Goal: Task Accomplishment & Management: Manage account settings

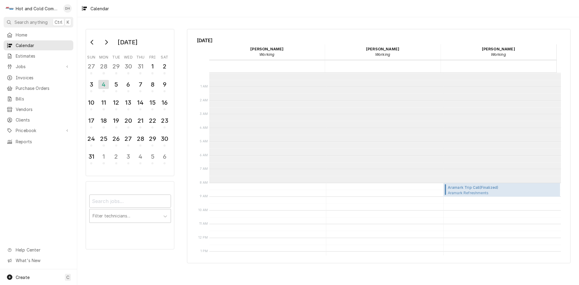
scroll to position [110, 0]
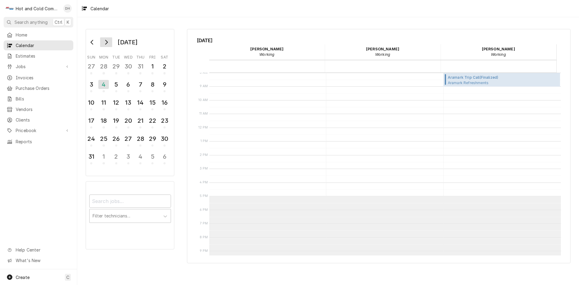
click at [106, 45] on button "Go to next month" at bounding box center [106, 42] width 12 height 10
click at [116, 108] on div "16" at bounding box center [116, 103] width 11 height 15
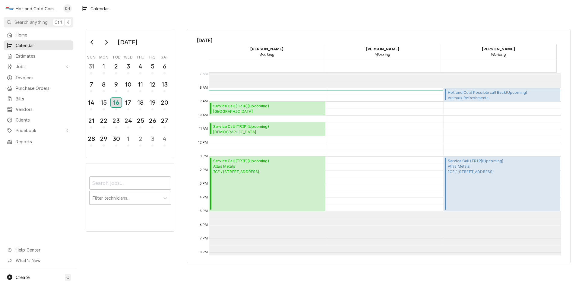
scroll to position [88, 0]
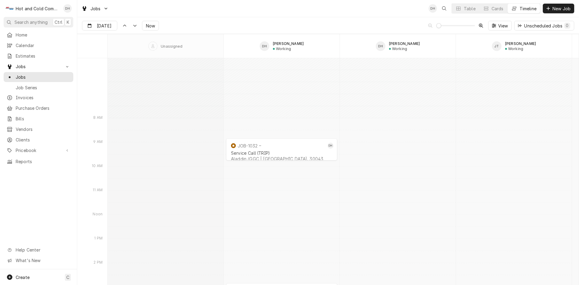
scroll to position [4827, 0]
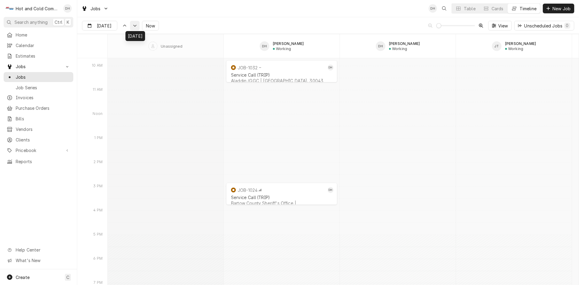
click at [134, 29] on button "Dynamic Content Wrapper" at bounding box center [135, 26] width 10 height 10
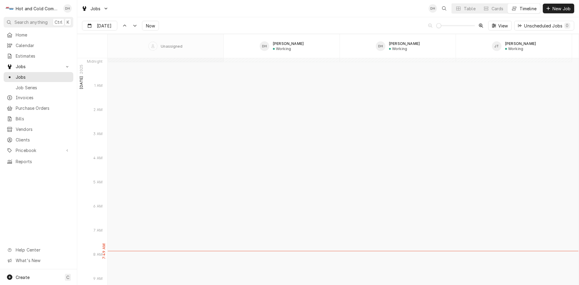
scroll to position [5256, 0]
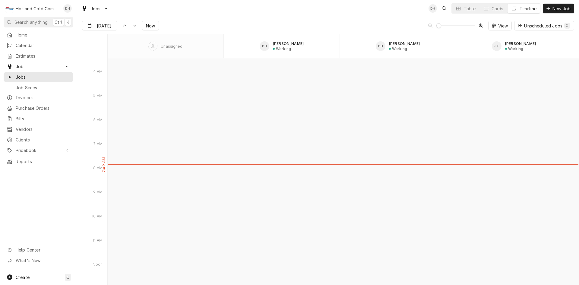
type input "Sep 16"
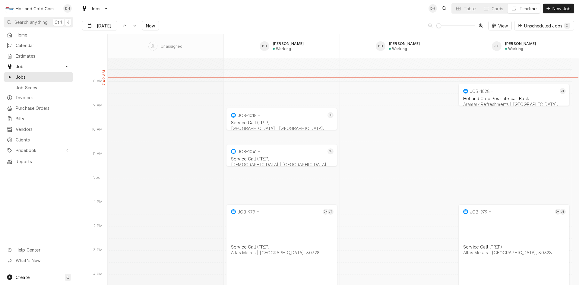
scroll to position [5356, 0]
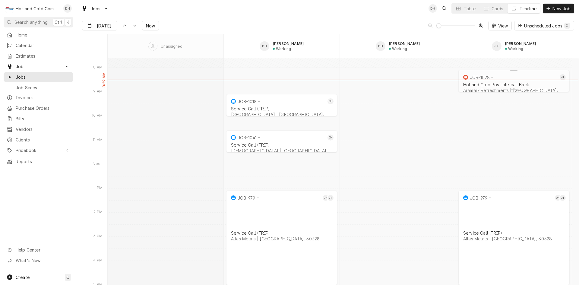
click at [499, 84] on div "Hot and Cold Possible call Back" at bounding box center [514, 84] width 101 height 5
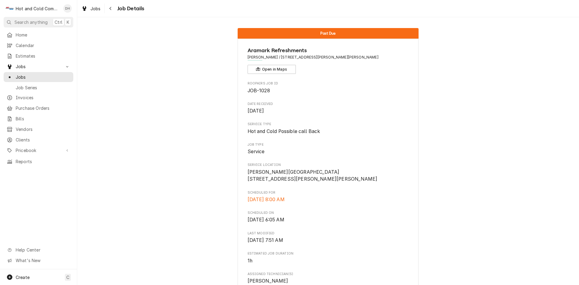
scroll to position [386, 0]
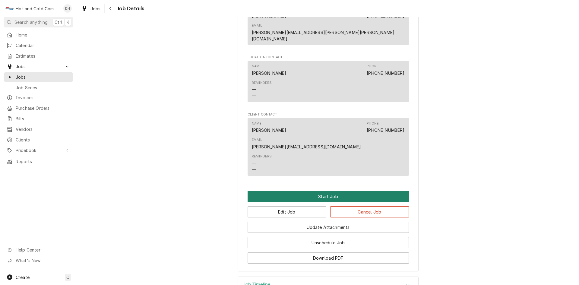
click at [343, 191] on button "Start Job" at bounding box center [328, 196] width 161 height 11
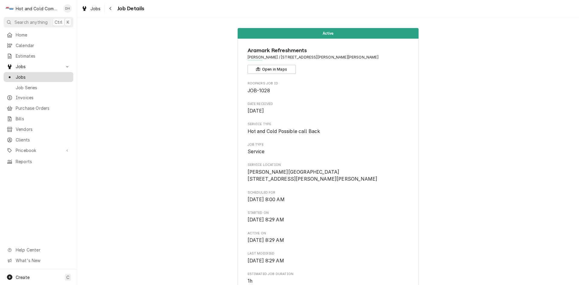
click at [19, 75] on span "Jobs" at bounding box center [43, 77] width 55 height 6
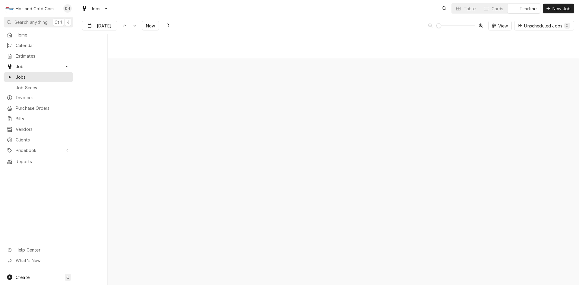
scroll to position [4729, 0]
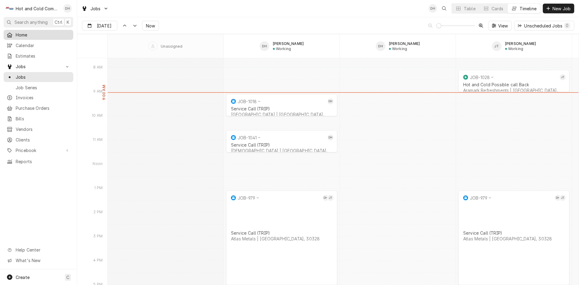
click at [18, 32] on span "Home" at bounding box center [43, 35] width 55 height 6
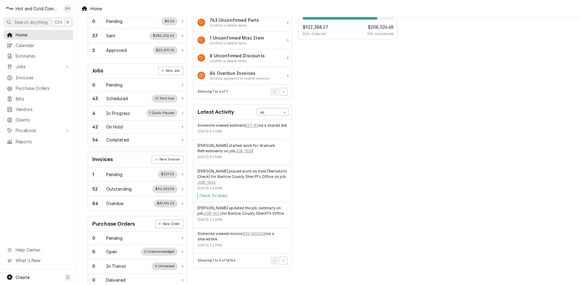
scroll to position [36, 0]
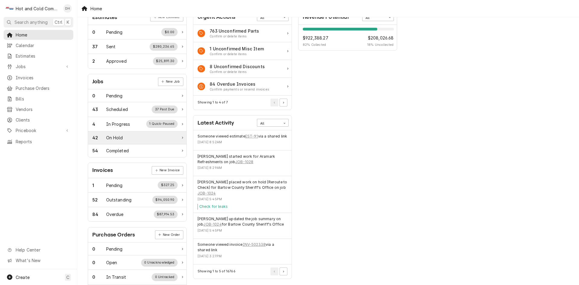
click at [122, 138] on div "On Hold" at bounding box center [114, 138] width 17 height 6
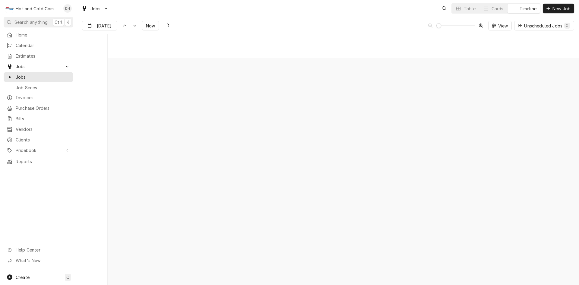
scroll to position [4729, 0]
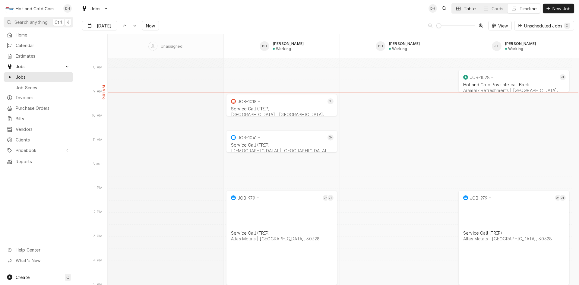
click at [468, 9] on div "Table" at bounding box center [470, 8] width 12 height 6
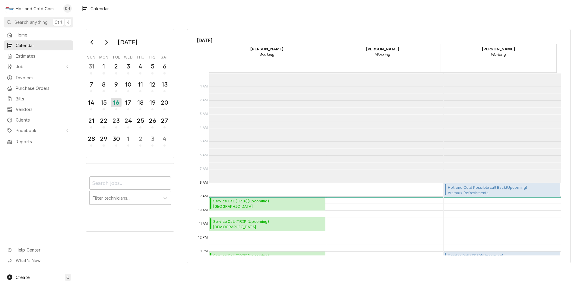
scroll to position [88, 0]
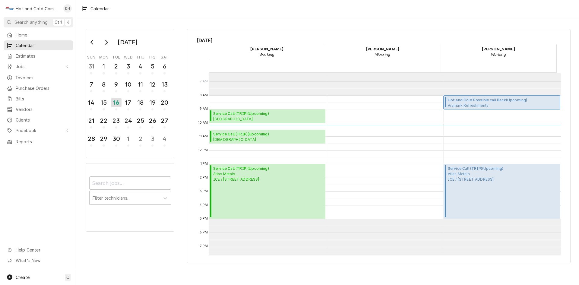
click at [485, 104] on span "Aramark Refreshments Sherwin-Williams / 13129 Harland Dr NE, Covington, GA 30014" at bounding box center [503, 105] width 111 height 5
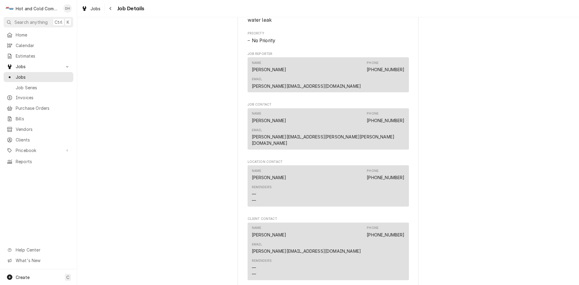
scroll to position [466, 0]
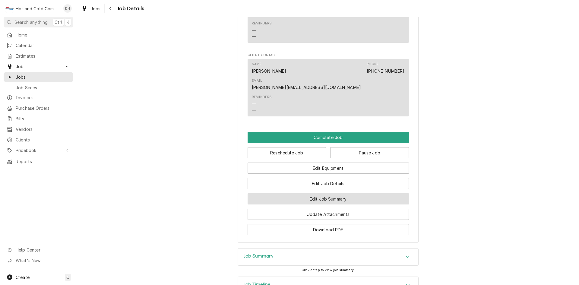
click at [346, 193] on button "Edit Job Summary" at bounding box center [328, 198] width 161 height 11
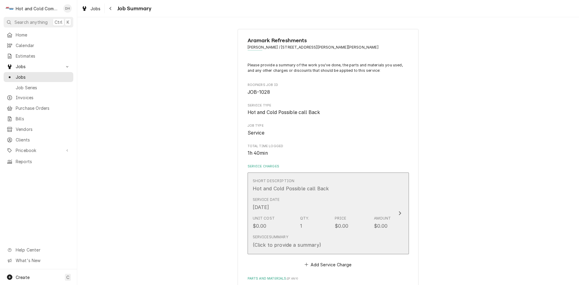
click at [371, 195] on div "Service Date Sep 16, 2025" at bounding box center [322, 204] width 139 height 19
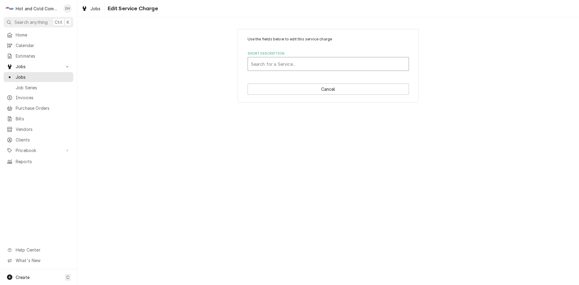
click at [323, 66] on div "Short Description" at bounding box center [328, 64] width 155 height 11
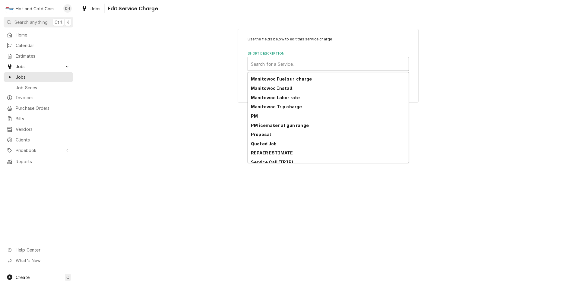
scroll to position [156, 0]
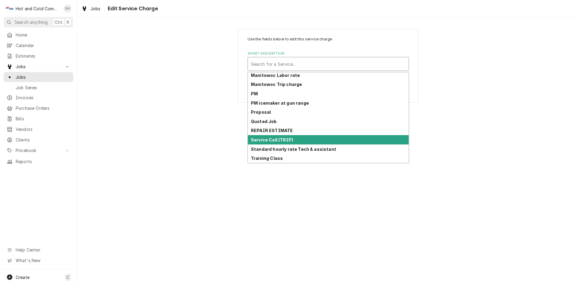
click at [317, 140] on div "Service Call (TRIP)" at bounding box center [328, 139] width 161 height 9
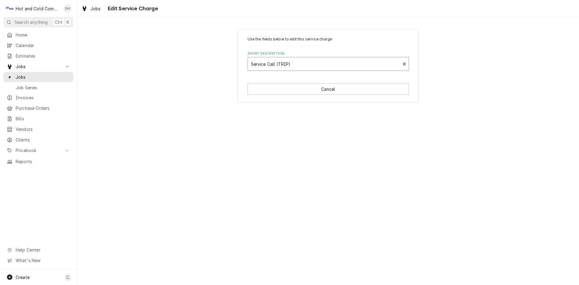
type textarea "x"
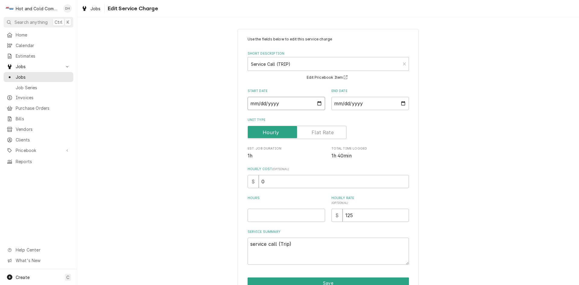
click at [316, 102] on input "2025-09-16" at bounding box center [287, 103] width 78 height 13
type input "2025-09-11"
click at [276, 220] on input "Hours" at bounding box center [287, 215] width 78 height 13
type textarea "x"
type input "1"
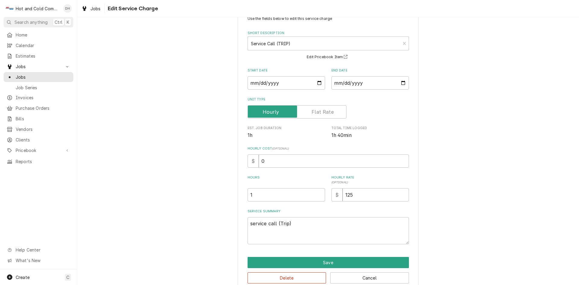
scroll to position [32, 0]
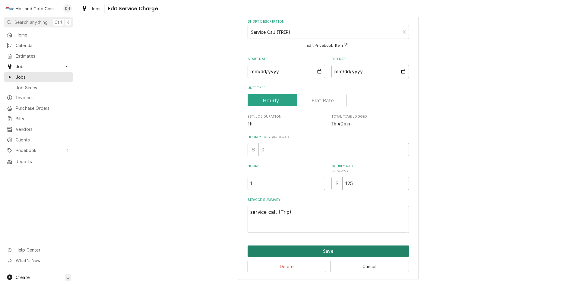
click at [338, 249] on button "Save" at bounding box center [328, 251] width 161 height 11
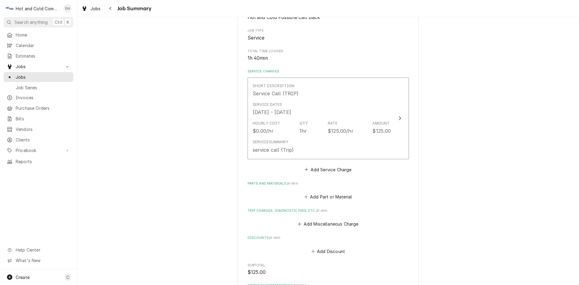
scroll to position [101, 0]
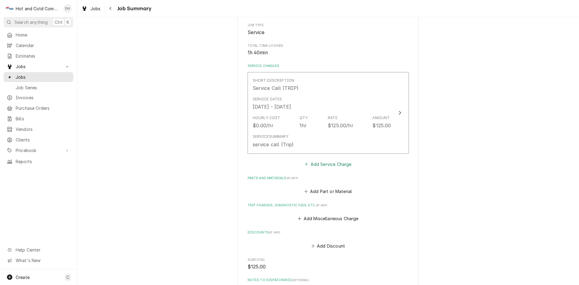
click at [327, 164] on button "Add Service Charge" at bounding box center [328, 164] width 49 height 8
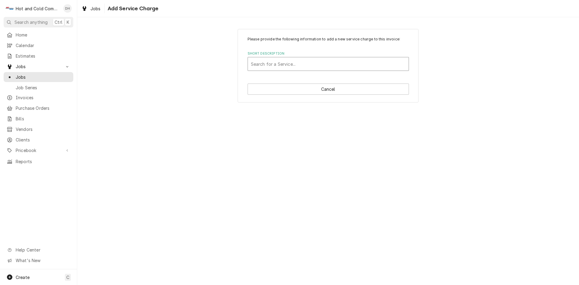
click at [270, 63] on div "Short Description" at bounding box center [328, 64] width 155 height 11
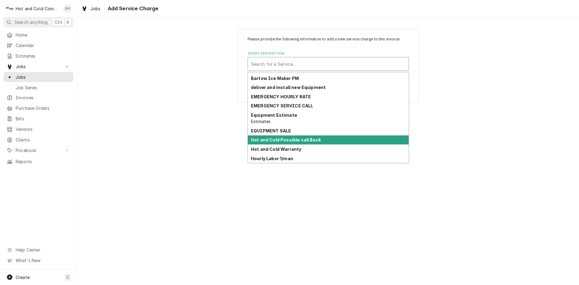
scroll to position [32, 0]
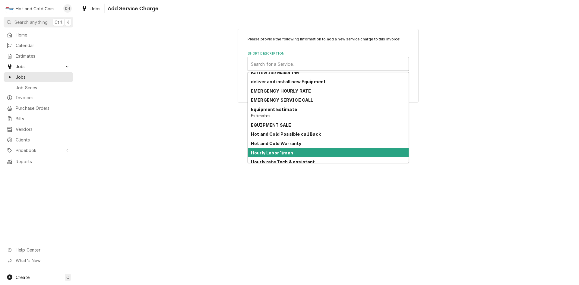
click at [285, 150] on strong "Hourly Labor 1/man" at bounding box center [272, 152] width 42 height 5
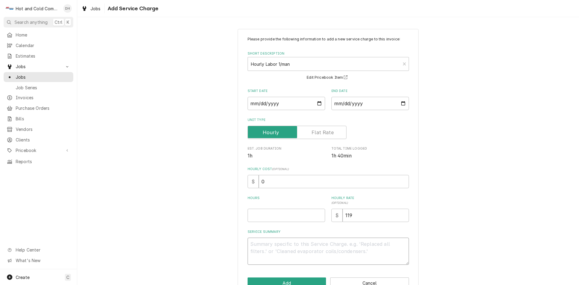
click at [327, 244] on textarea "Service Summary" at bounding box center [328, 251] width 161 height 27
type textarea "x"
type textarea "9"
type textarea "x"
type textarea "9/"
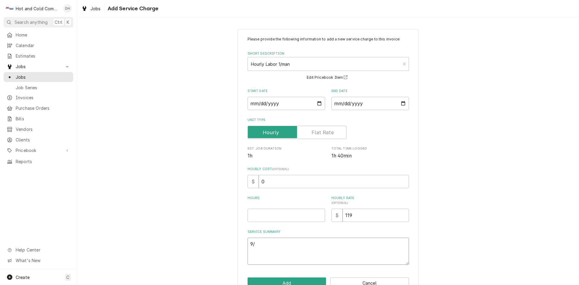
type textarea "x"
type textarea "9/1"
type textarea "x"
type textarea "9/16"
type textarea "x"
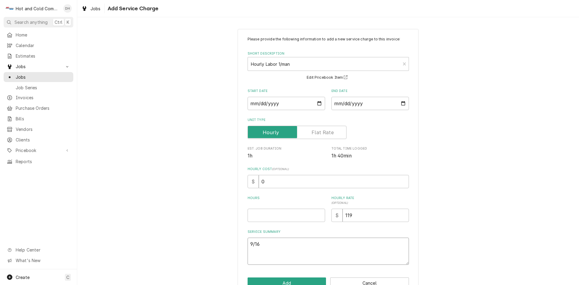
type textarea "9/16/"
type textarea "x"
type textarea "9/16/2"
type textarea "x"
type textarea "9/16/25"
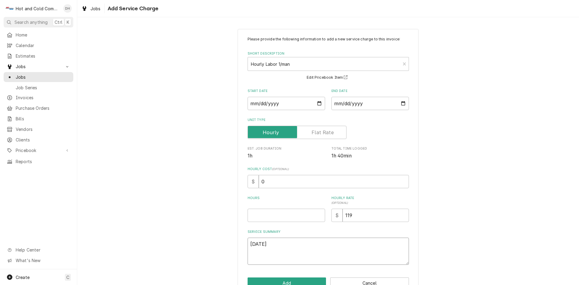
type textarea "x"
type textarea "9/16/25"
click at [391, 280] on button "Cancel" at bounding box center [369, 283] width 79 height 11
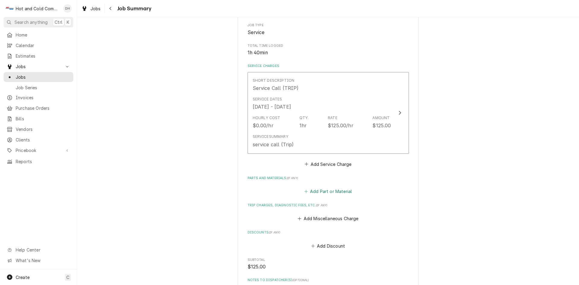
scroll to position [222, 0]
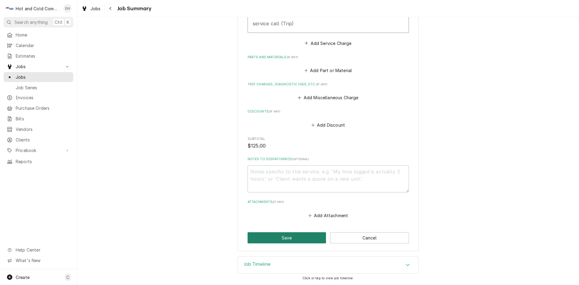
click at [289, 240] on button "Save" at bounding box center [287, 237] width 79 height 11
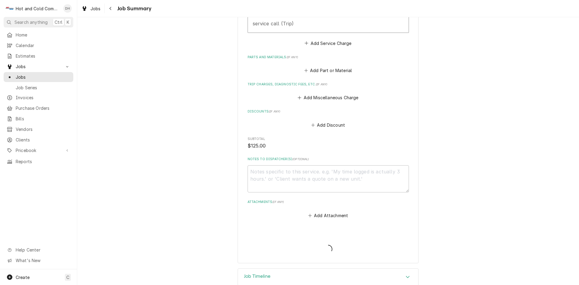
type textarea "x"
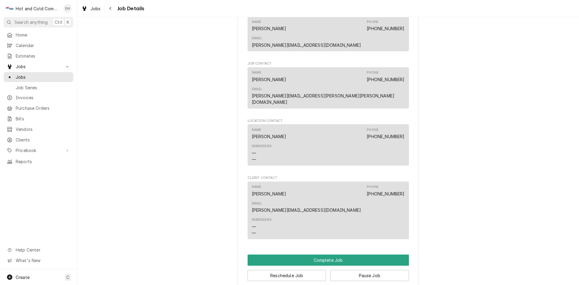
scroll to position [402, 0]
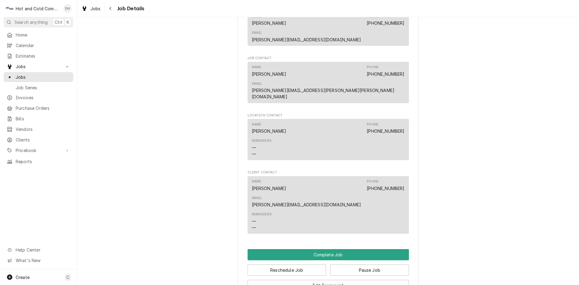
drag, startPoint x: 335, startPoint y: 250, endPoint x: 337, endPoint y: 244, distance: 6.2
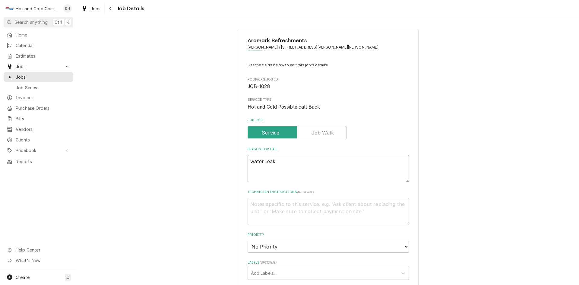
click at [248, 161] on textarea "water leak" at bounding box center [328, 168] width 161 height 27
type textarea "x"
type textarea "Pwater leak"
type textarea "x"
type textarea "Pewater leak"
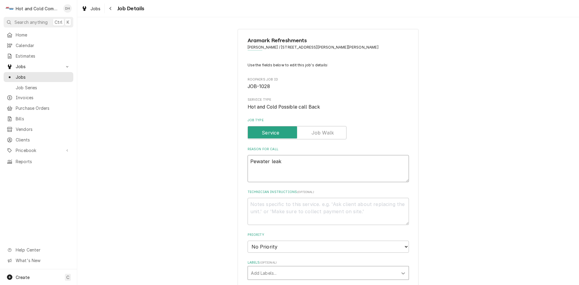
type textarea "x"
type textarea "Perwater leak"
type textarea "x"
type textarea "Perrwater leak"
type textarea "x"
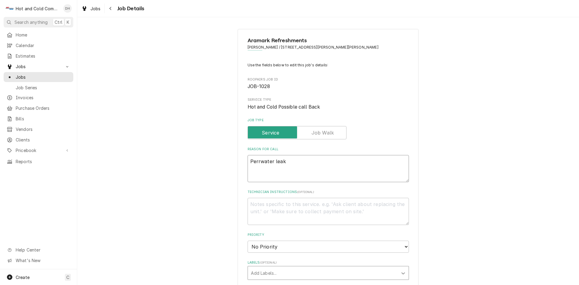
type textarea "Perrywater leak"
type textarea "x"
type textarea "Perry water leak"
type textarea "x"
type textarea "Perry rwater leak"
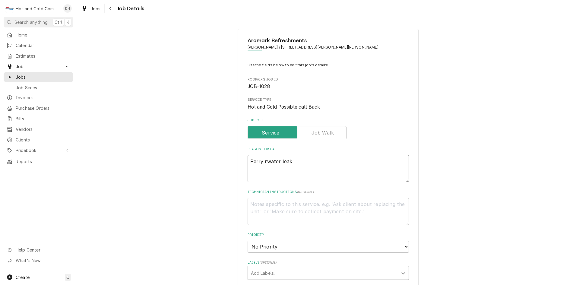
type textarea "x"
type textarea "Perry rewater leak"
type textarea "x"
type textarea "Perry recwater leak"
type textarea "x"
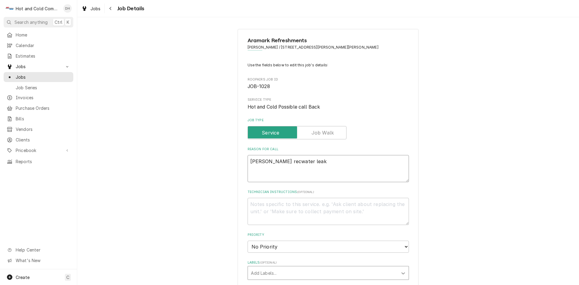
type textarea "Perry recewater leak"
type textarea "x"
type textarea "Perry receiwater leak"
type textarea "x"
type textarea "Perry receivwater leak"
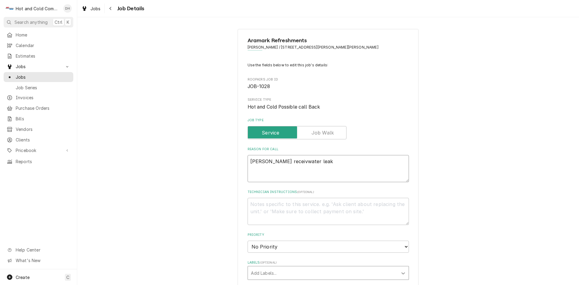
type textarea "x"
type textarea "Perry receivewater leak"
type textarea "x"
type textarea "Perry receivedwater leak"
type textarea "x"
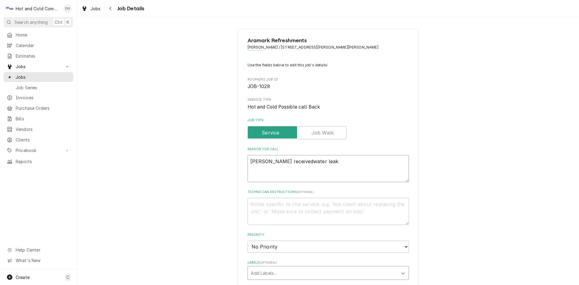
type textarea "Perry received water leak"
type textarea "x"
type textarea "Perry received ewater leak"
type textarea "x"
type textarea "Perry received emwater leak"
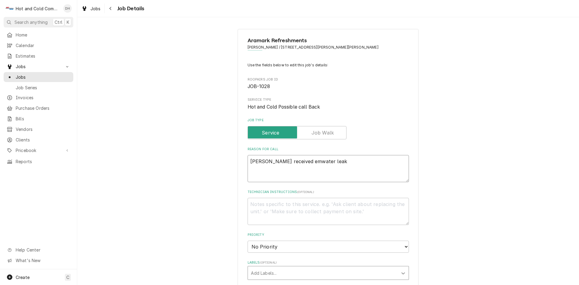
type textarea "x"
type textarea "Perry received emawater leak"
type textarea "x"
type textarea "Perry received emaiwater leak"
type textarea "x"
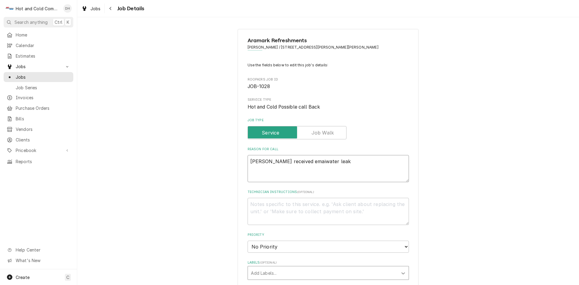
type textarea "Perry received emailwater leak"
type textarea "x"
type textarea "Perry received email water leak"
type textarea "x"
type textarea "Perry received email swater leak"
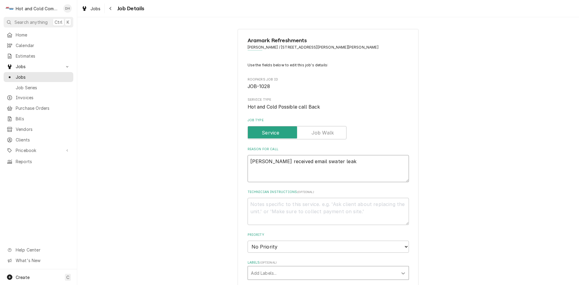
type textarea "x"
type textarea "Perry received email sawater leak"
type textarea "x"
type textarea "Perry received email saywater leak"
type textarea "x"
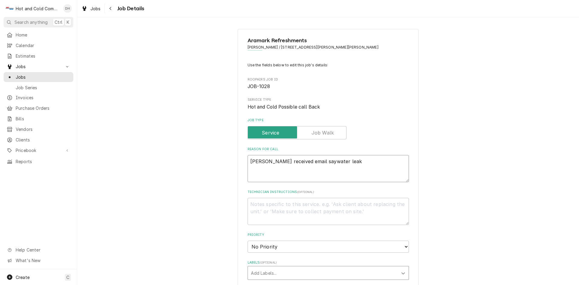
type textarea "Perry received email sayswater leak"
type textarea "x"
type textarea "Perry received email says water leak"
type textarea "x"
type textarea "Perry received email says wwater leak"
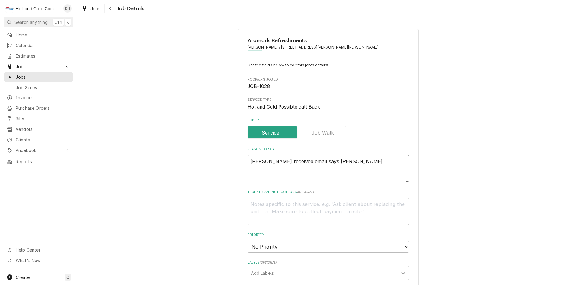
type textarea "x"
type textarea "Perry received email says wawater leak"
type textarea "x"
type textarea "Perry received email says waywater leak"
type textarea "x"
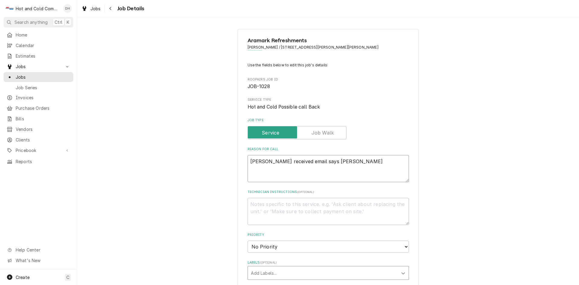
type textarea "Perry received email says wawater leak"
type textarea "x"
type textarea "Perry received email says wwater leak"
type textarea "x"
type textarea "Perry received email says water leak"
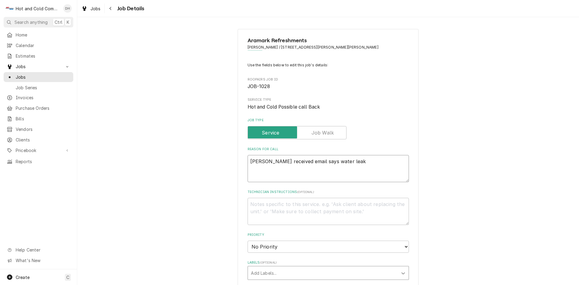
type textarea "x"
type textarea "Perry received email sayswater leak"
type textarea "x"
type textarea "Perry received email says water leak"
type textarea "x"
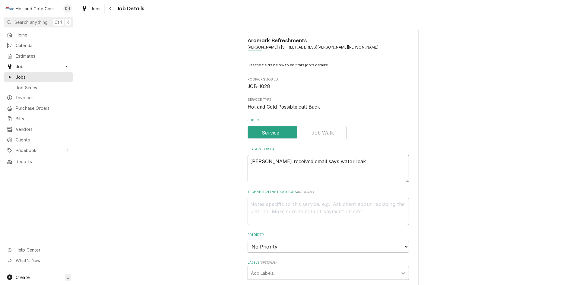
type textarea "Perry received email says twater leak"
type textarea "x"
type textarea "Perry received email says thwater leak"
type textarea "x"
type textarea "Perry received email says thewater leak"
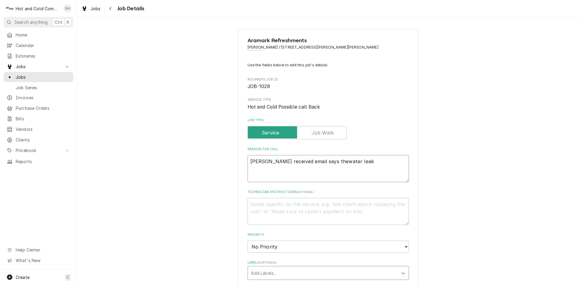
type textarea "x"
type textarea "Perry received email says theywater leak"
type textarea "x"
type textarea "Perry received email says they water leak"
type textarea "x"
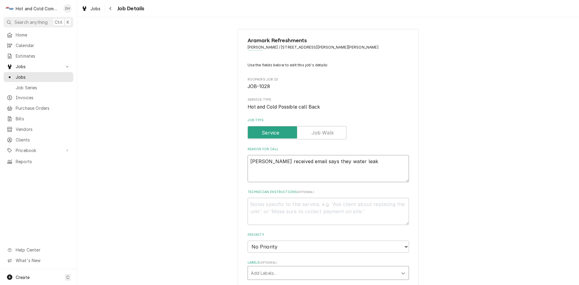
type textarea "Perry received email says they hwater leak"
type textarea "x"
type textarea "Perry received email says they hawater leak"
type textarea "x"
type textarea "Perry received email says they havwater leak"
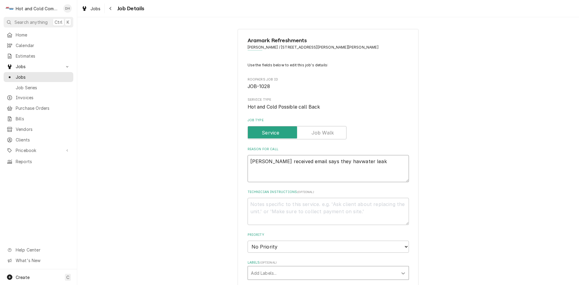
type textarea "x"
type textarea "Perry received email says they havewater leak"
type textarea "x"
type textarea "Perry received email says they have water leak"
type textarea "x"
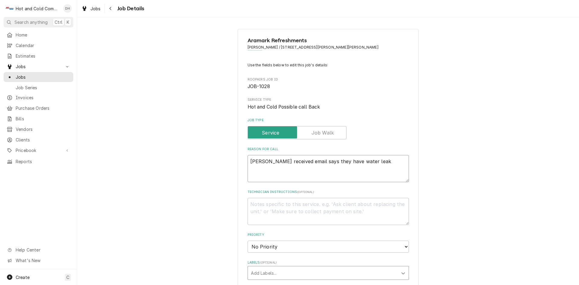
type textarea "Perry received email says they have awater leak"
type textarea "x"
type textarea "Perry received email says they have a water leak"
type textarea "x"
click at [388, 165] on textarea "Perry received email says they have a water leak" at bounding box center [328, 168] width 161 height 27
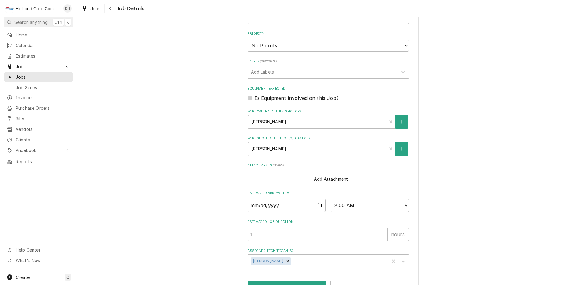
scroll to position [221, 0]
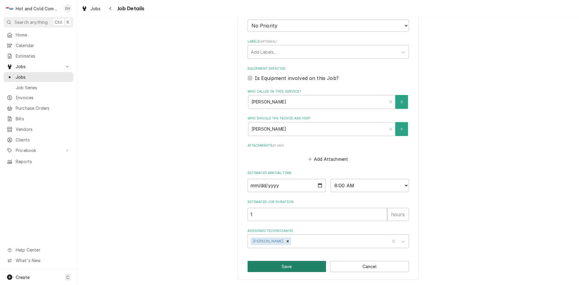
type textarea "Perry received email says they have a water leak"
click at [299, 267] on button "Save" at bounding box center [287, 266] width 79 height 11
type textarea "x"
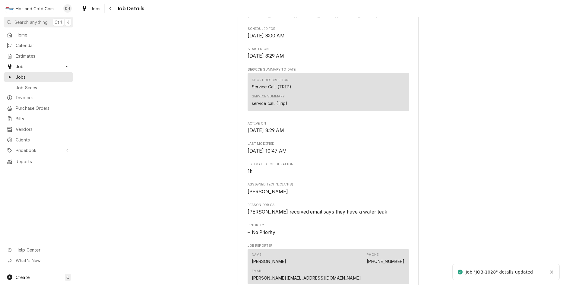
scroll to position [402, 0]
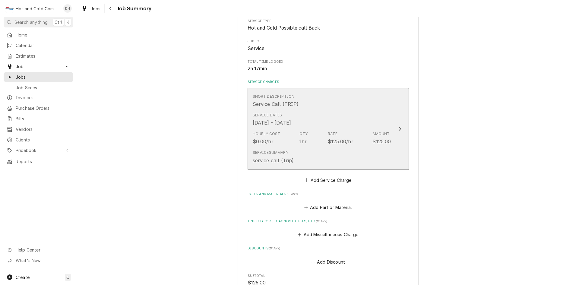
scroll to position [101, 0]
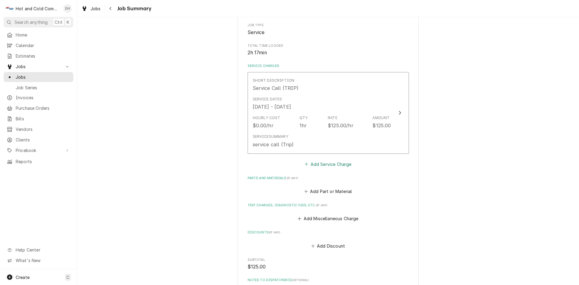
click at [336, 166] on button "Add Service Charge" at bounding box center [328, 164] width 49 height 8
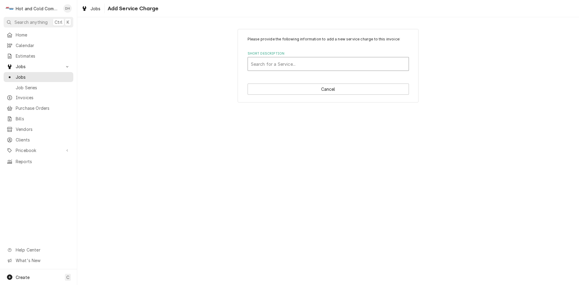
click at [323, 64] on div "Short Description" at bounding box center [328, 64] width 155 height 11
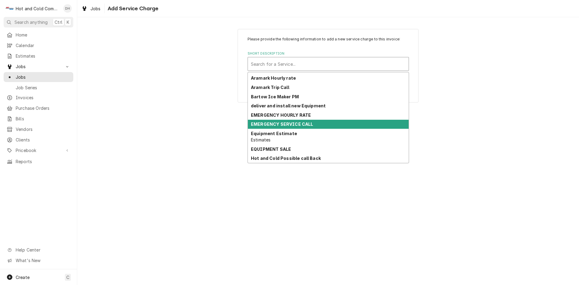
scroll to position [101, 0]
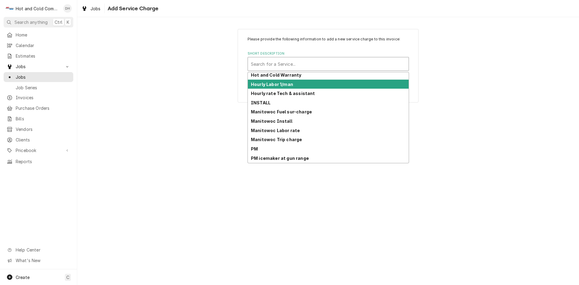
click at [293, 85] on div "Hourly Labor 1/man" at bounding box center [328, 84] width 161 height 9
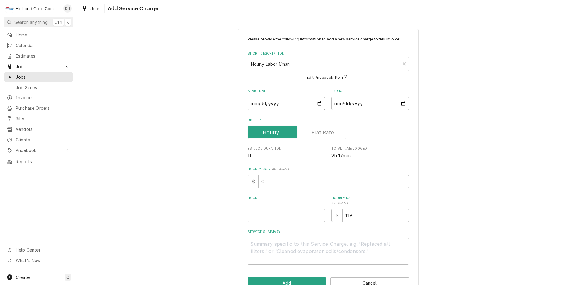
click at [317, 104] on input "Start Date" at bounding box center [287, 103] width 78 height 13
type textarea "x"
type input "2025-09-16"
click at [403, 105] on input "End Date" at bounding box center [371, 103] width 78 height 13
type input "2025-09-16"
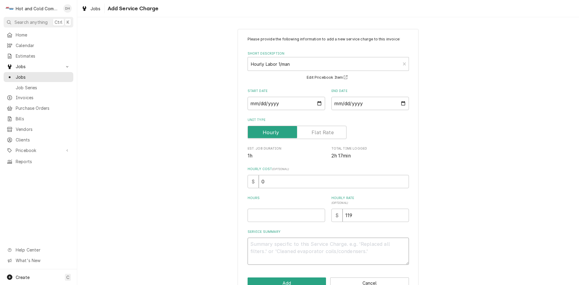
drag, startPoint x: 273, startPoint y: 245, endPoint x: 354, endPoint y: 272, distance: 86.1
click at [273, 245] on textarea "Service Summary" at bounding box center [328, 251] width 161 height 27
type textarea "x"
type textarea "8"
type textarea "x"
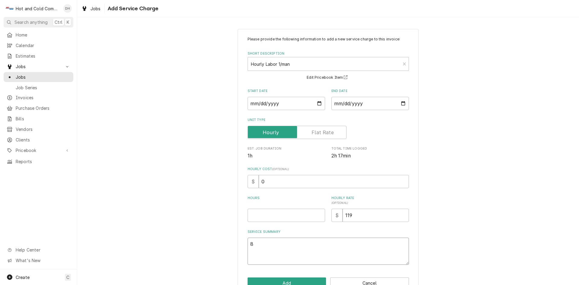
type textarea "8/"
type textarea "x"
type textarea "8/1"
type textarea "x"
type textarea "8/16"
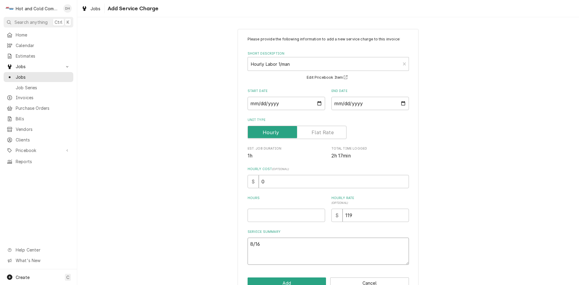
type textarea "x"
type textarea "8/16/"
type textarea "x"
type textarea "8/16/2"
type textarea "x"
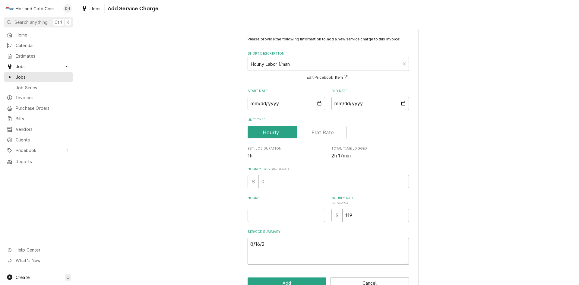
type textarea "8/16/25"
type textarea "x"
type textarea "8/16/25"
type textarea "x"
type textarea "8/16/25 C"
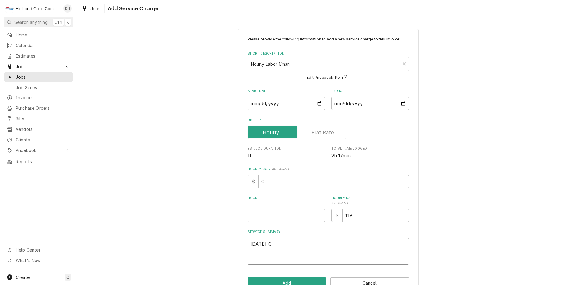
type textarea "x"
type textarea "8/16/25 Ch"
type textarea "x"
type textarea "8/16/25 Che"
type textarea "x"
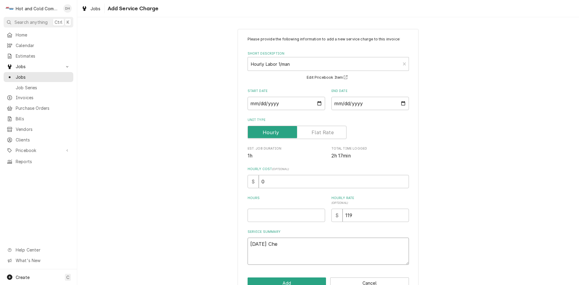
type textarea "8/16/25 Chec"
type textarea "x"
type textarea "8/16/25 Check"
type textarea "x"
type textarea "8/16/25 Checke"
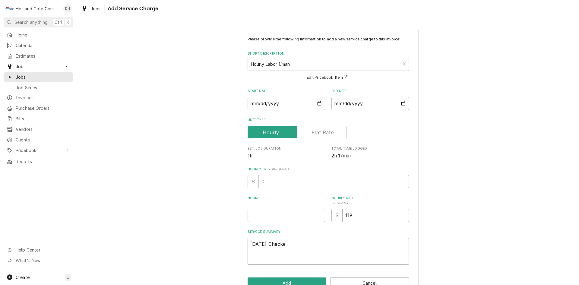
type textarea "x"
type textarea "8/16/25 Checked"
type textarea "x"
type textarea "8/16/25 Checked"
type textarea "x"
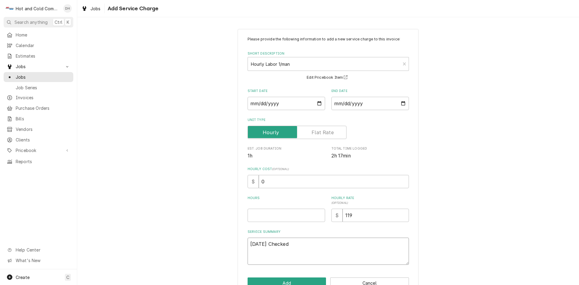
type textarea "8/16/25 Checked s"
type textarea "x"
type textarea "8/16/25 Checked sy"
type textarea "x"
type textarea "8/16/25 Checked sys"
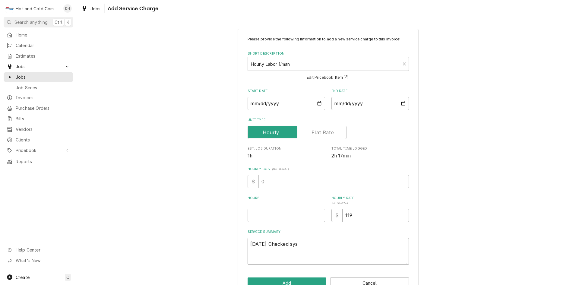
type textarea "x"
type textarea "8/16/25 Checked syst"
type textarea "x"
type textarea "8/16/25 Checked syste"
type textarea "x"
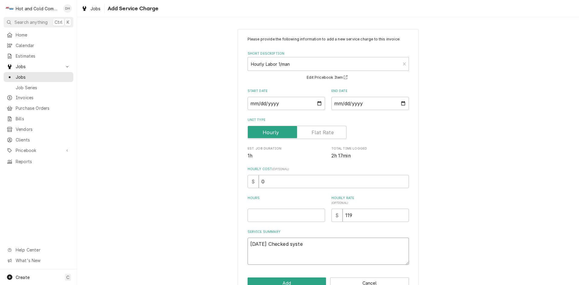
type textarea "8/16/25 Checked system"
type textarea "x"
type textarea "8/16/25 Checked system"
type textarea "x"
type textarea "8/16/25 Checked system o"
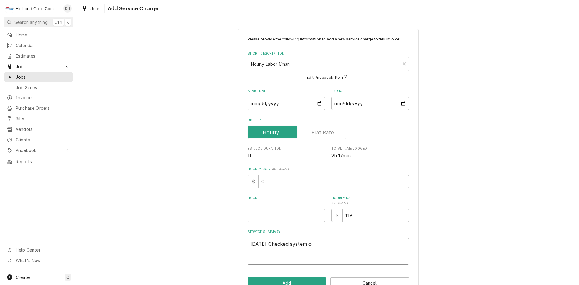
type textarea "x"
type textarea "8/16/25 Checked system ou"
type textarea "x"
type textarea "8/16/25 Checked system out"
type textarea "x"
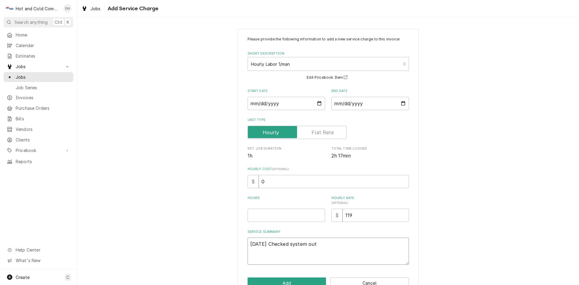
type textarea "8/16/25 Checked system out"
type textarea "x"
type textarea "8/16/25 Checked system out"
type textarea "x"
type textarea "8/16/25 Checked system ou"
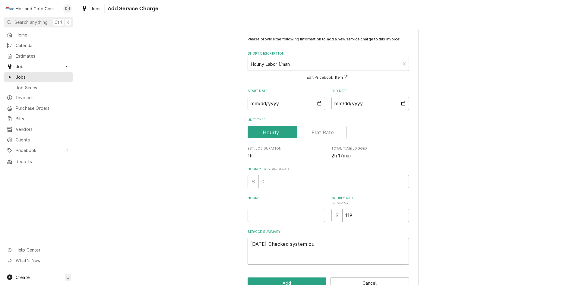
type textarea "x"
type textarea "8/16/25 Checked system o"
type textarea "x"
type textarea "8/16/25 Checked system"
type textarea "x"
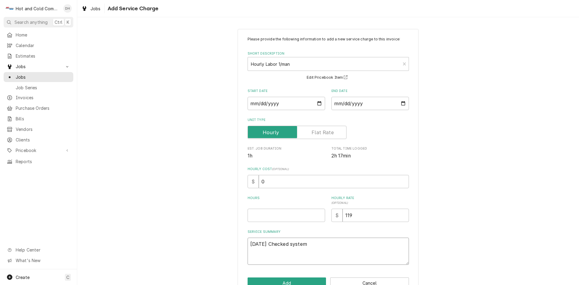
type textarea "8/16/25 Checked system"
type textarea "x"
type textarea "8/16/25 Checked syste"
type textarea "x"
type textarea "8/16/25 Checked syst"
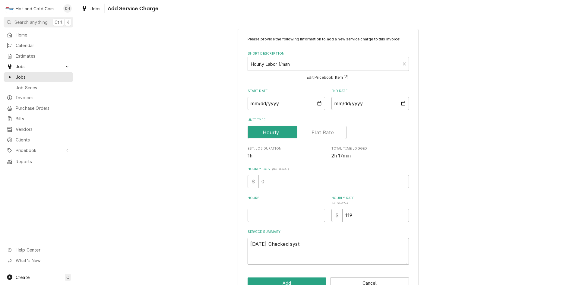
type textarea "x"
type textarea "8/16/25 Checked sys"
type textarea "x"
type textarea "8/16/25 Checked sy"
type textarea "x"
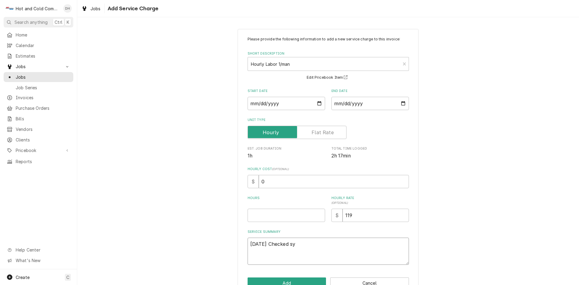
type textarea "8/16/25 Checked s"
type textarea "x"
type textarea "8/16/25 Checked"
type textarea "x"
type textarea "8/16/25 Checked f"
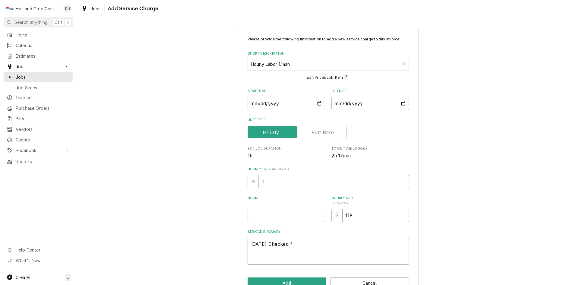
type textarea "x"
type textarea "8/16/25 Checked fo"
type textarea "x"
type textarea "8/16/25 Checked for"
type textarea "x"
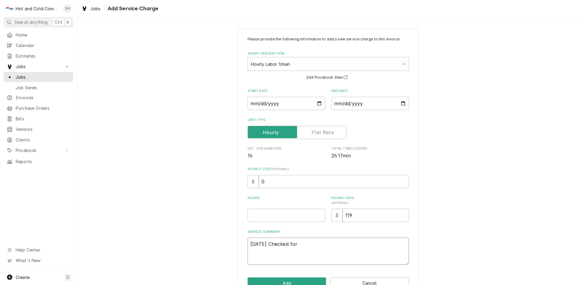
type textarea "8/16/25 Checked for"
type textarea "x"
type textarea "8/16/25 Checked for w"
type textarea "x"
type textarea "8/16/25 Checked for wa"
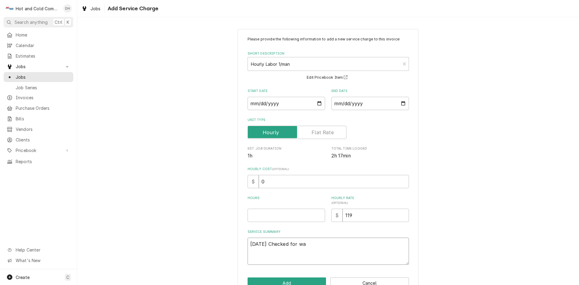
type textarea "x"
type textarea "8/16/25 Checked for wat"
type textarea "x"
type textarea "8/16/25 Checked for wate"
type textarea "x"
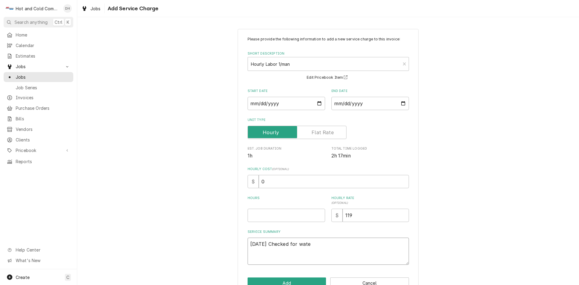
type textarea "8/16/25 Checked for water"
type textarea "x"
type textarea "8/16/25 Checked for water"
type textarea "x"
type textarea "8/16/25 Checked for water l"
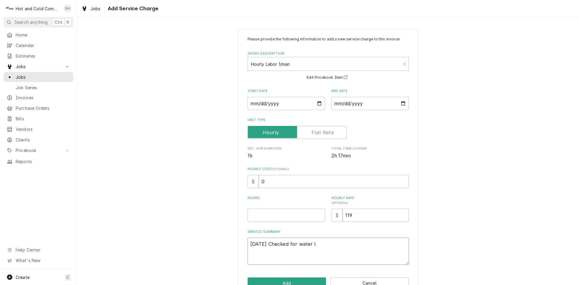
type textarea "x"
type textarea "8/16/25 Checked for water le"
type textarea "x"
type textarea "8/16/25 Checked for water lea"
type textarea "x"
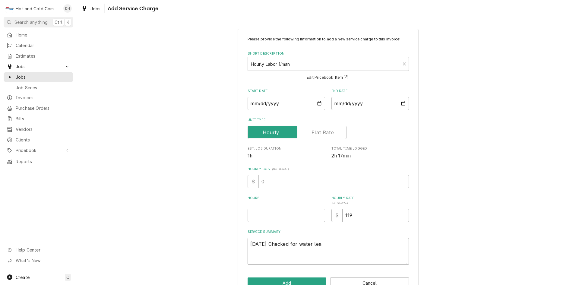
type textarea "8/16/25 Checked for water leak"
type textarea "x"
type textarea "8/16/25 Checked for water leak"
type textarea "x"
type textarea "8/16/25 Checked for water leak c"
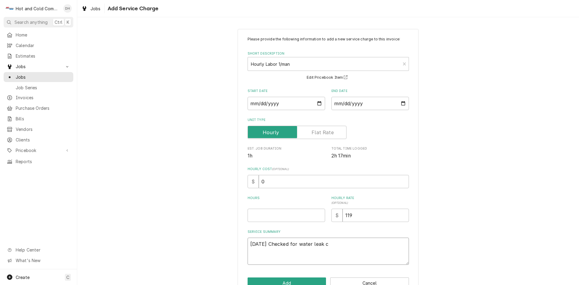
type textarea "x"
type textarea "8/16/25 Checked for water leak co"
type textarea "x"
type textarea "8/16/25 Checked for water leak cou"
type textarea "x"
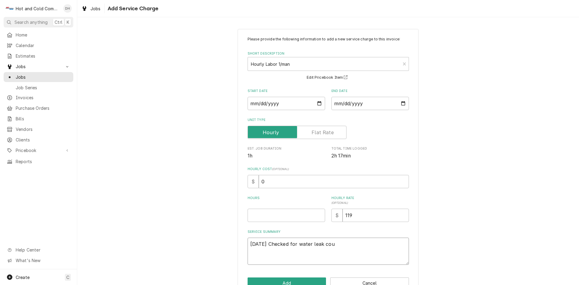
type textarea "8/16/25 Checked for water leak coun"
type textarea "x"
type textarea "8/16/25 Checked for water leak cound"
type textarea "x"
type textarea "8/16/25 Checked for water leak cound"
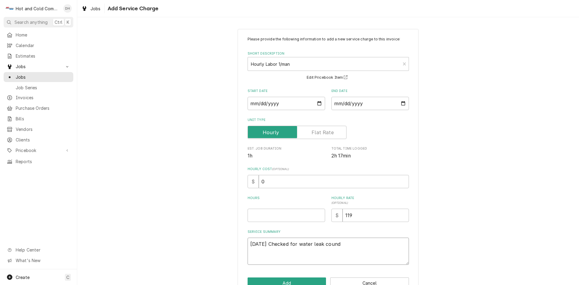
type textarea "x"
type textarea "8/16/25 Checked for water leak cound n"
type textarea "x"
type textarea "8/16/25 Checked for water leak cound no"
type textarea "x"
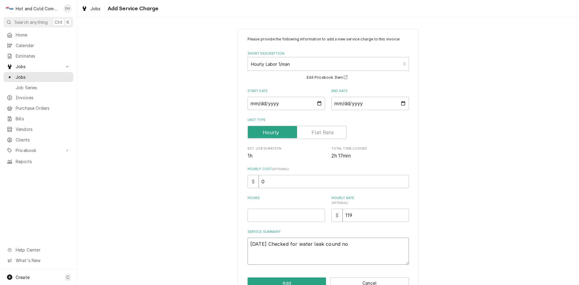
type textarea "8/16/25 Checked for water leak cound not"
type textarea "x"
type textarea "8/16/25 Checked for water leak cound not"
click at [327, 247] on textarea "8/16/25 Checked for water leak cound not" at bounding box center [328, 251] width 161 height 27
type textarea "x"
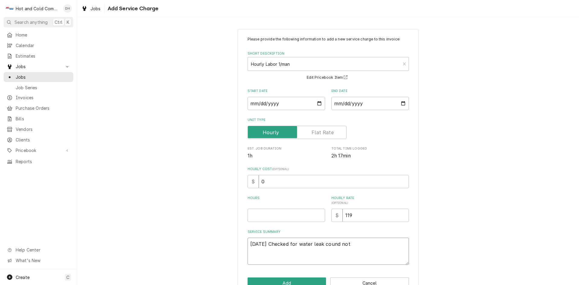
type textarea "8/16/25 Checked for water leak could not"
click at [350, 242] on textarea "8/16/25 Checked for water leak could not" at bounding box center [328, 251] width 161 height 27
type textarea "x"
type textarea "8/16/25 Checked for water leak could not l"
type textarea "x"
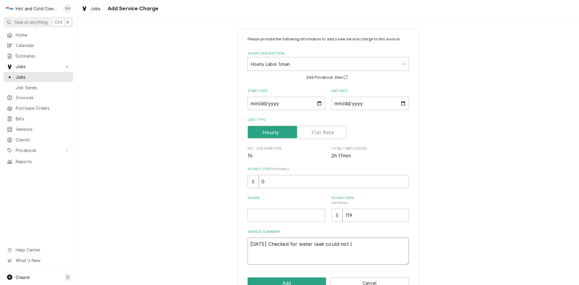
type textarea "8/16/25 Checked for water leak could not lo"
type textarea "x"
type textarea "8/16/25 Checked for water leak could not loc"
type textarea "x"
type textarea "8/16/25 Checked for water leak could not loca"
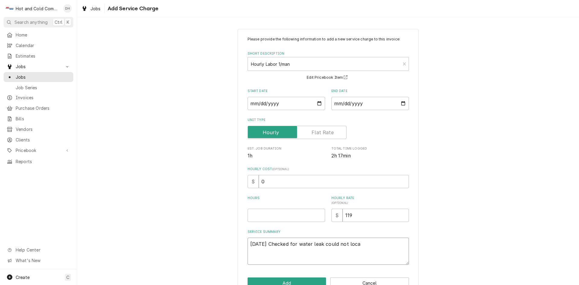
type textarea "x"
type textarea "8/16/25 Checked for water leak could not locat"
type textarea "x"
type textarea "8/16/25 Checked for water leak could not locate"
type textarea "x"
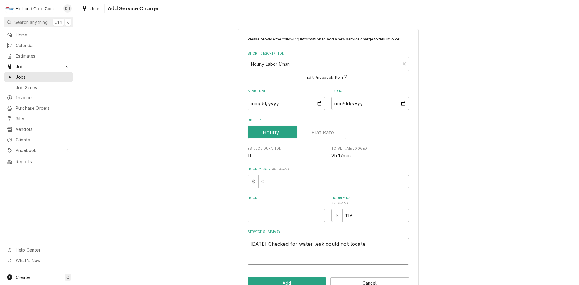
type textarea "8/16/25 Checked for water leak could not locate"
type textarea "x"
type textarea "8/16/25 Checked for water leak could not locate a"
type textarea "x"
type textarea "8/16/25 Checked for water leak could not locate at"
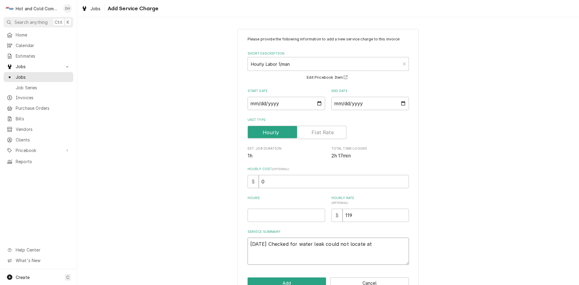
type textarea "x"
type textarea "8/16/25 Checked for water leak could not locate at"
type textarea "x"
type textarea "8/16/25 Checked for water leak could not locate at f"
type textarea "x"
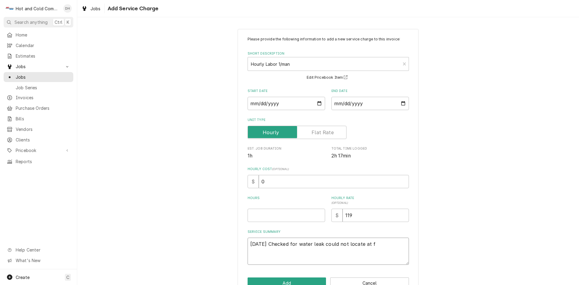
type textarea "8/16/25 Checked for water leak could not locate at fi"
type textarea "x"
type textarea "8/16/25 Checked for water leak could not locate at fir"
type textarea "x"
type textarea "8/16/25 Checked for water leak could not locate at firs"
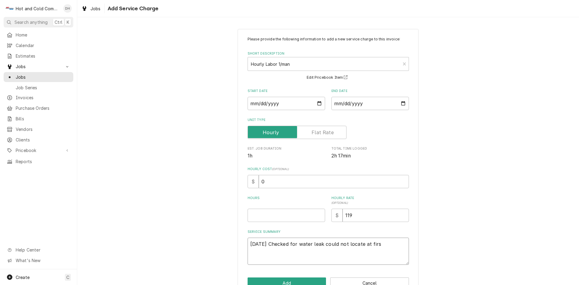
type textarea "x"
type textarea "8/16/25 Checked for water leak could not locate at first"
type textarea "x"
type textarea "8/16/25 Checked for water leak could not locate at first"
type textarea "x"
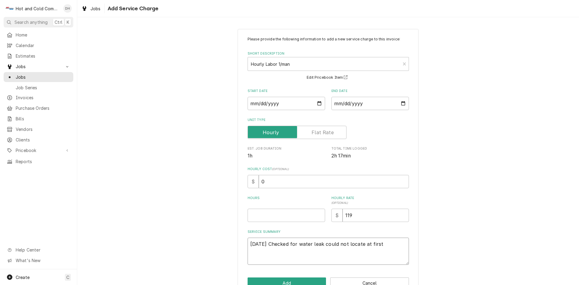
type textarea "8/16/25 Checked for water leak could not locate at first l"
type textarea "x"
type textarea "8/16/25 Checked for water leak could not locate at first le"
type textarea "x"
type textarea "8/16/25 Checked for water leak could not locate at first let"
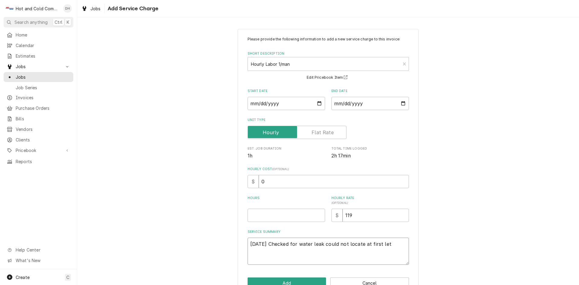
type textarea "x"
type textarea "8/16/25 Checked for water leak could not locate at first let"
type textarea "x"
type textarea "8/16/25 Checked for water leak could not locate at first let u"
type textarea "x"
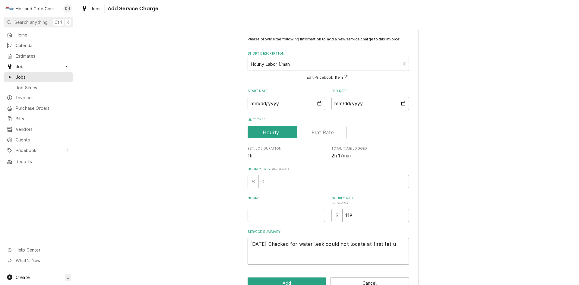
type textarea "8/16/25 Checked for water leak could not locate at first let un"
type textarea "x"
type textarea "8/16/25 Checked for water leak could not locate at first let uni"
type textarea "x"
type textarea "8/16/25 Checked for water leak could not locate at first let unit"
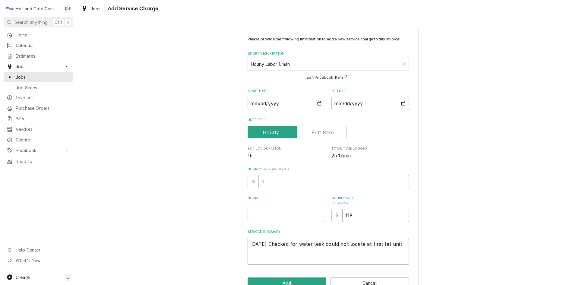
type textarea "x"
type textarea "8/16/25 Checked for water leak could not locate at first let unit"
type textarea "x"
type textarea "8/16/25 Checked for water leak could not locate at first let unit r"
type textarea "x"
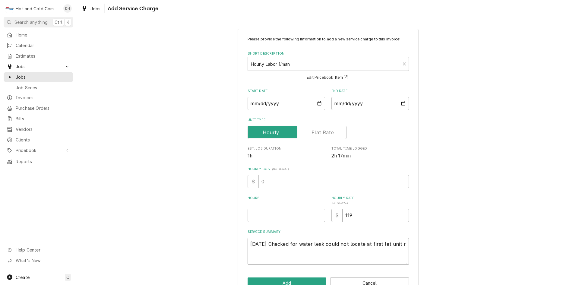
type textarea "8/16/25 Checked for water leak could not locate at first let unit ru"
type textarea "x"
type textarea "8/16/25 Checked for water leak could not locate at first let unit run"
type textarea "x"
type textarea "8/16/25 Checked for water leak could not locate at first let unit run"
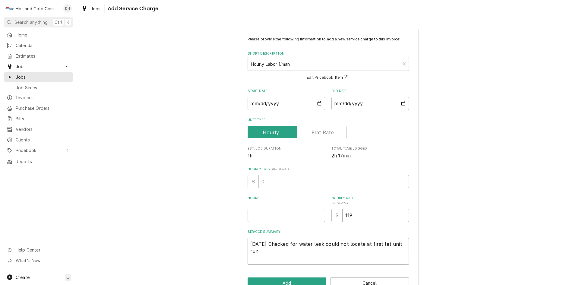
type textarea "x"
type textarea "8/16/25 Checked for water leak could not locate at first let unit run f"
type textarea "x"
type textarea "8/16/25 Checked for water leak could not locate at first let unit run fo"
type textarea "x"
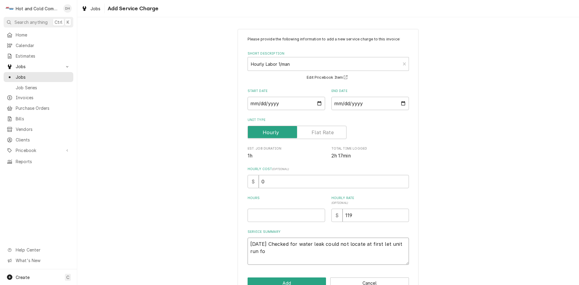
type textarea "8/16/25 Checked for water leak could not locate at first let unit run fou"
type textarea "x"
type textarea "8/16/25 Checked for water leak could not locate at first let unit run foun"
type textarea "x"
type textarea "8/16/25 Checked for water leak could not locate at first let unit run found"
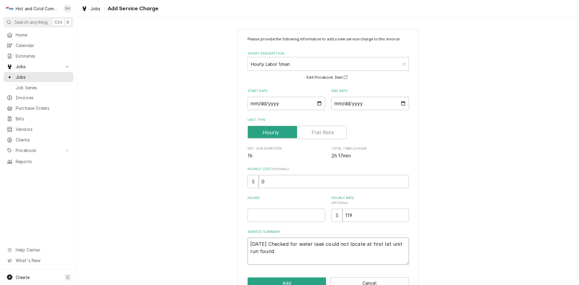
type textarea "x"
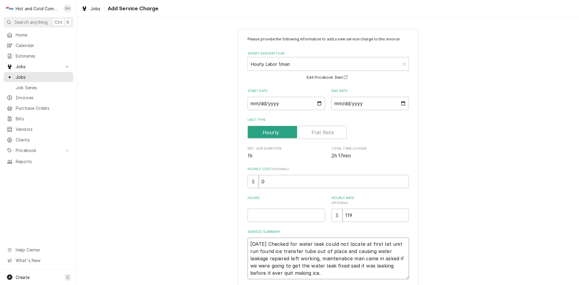
click at [314, 257] on textarea "8/16/25 Checked for water leak could not locate at first let unit run found ice…" at bounding box center [328, 259] width 161 height 42
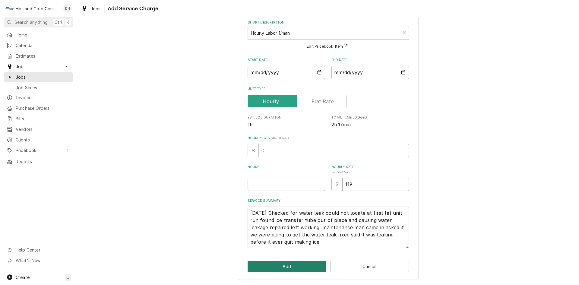
drag, startPoint x: 286, startPoint y: 266, endPoint x: 357, endPoint y: 228, distance: 80.5
click at [286, 266] on button "Add" at bounding box center [287, 266] width 79 height 11
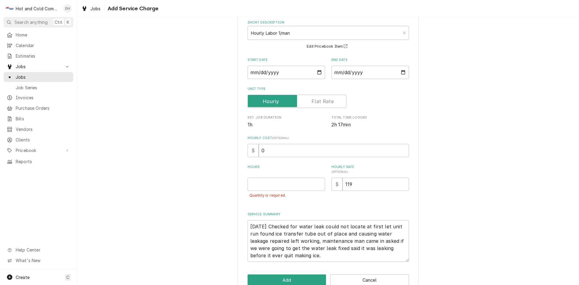
scroll to position [45, 0]
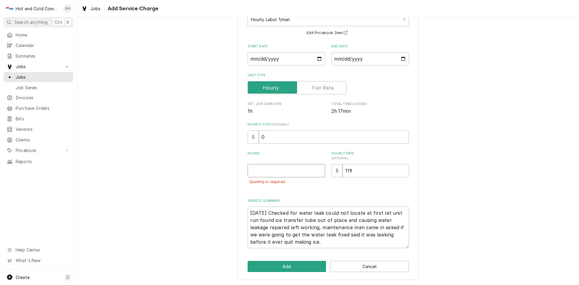
click at [267, 173] on input "Hours" at bounding box center [287, 170] width 78 height 13
click at [254, 171] on input "Hours" at bounding box center [287, 170] width 78 height 13
click at [295, 263] on button "Add" at bounding box center [287, 266] width 79 height 11
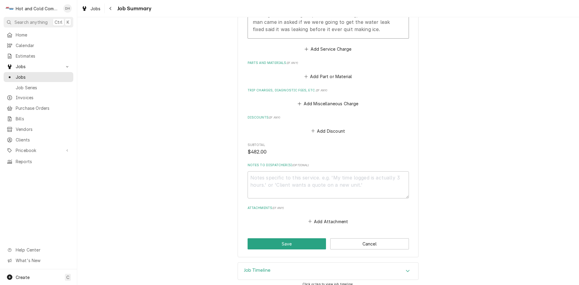
scroll to position [335, 0]
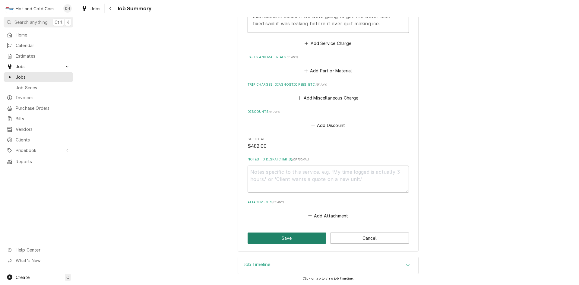
drag, startPoint x: 293, startPoint y: 240, endPoint x: 324, endPoint y: 223, distance: 35.9
click at [293, 240] on button "Save" at bounding box center [287, 238] width 79 height 11
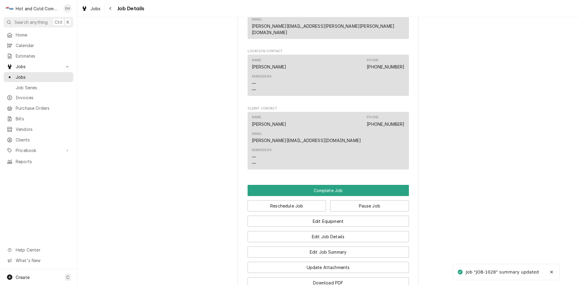
scroll to position [579, 0]
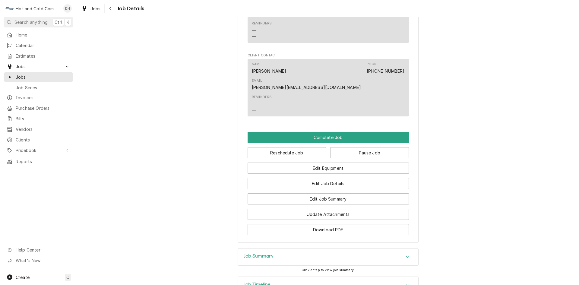
click at [406, 283] on icon "Accordion Header" at bounding box center [408, 285] width 4 height 5
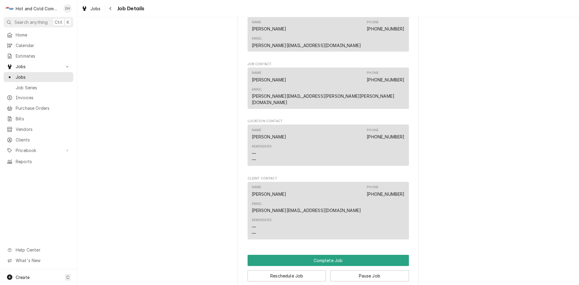
scroll to position [94, 0]
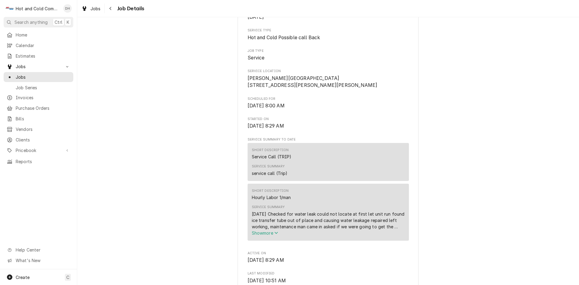
click at [336, 203] on div "Short Description Hourly Labor 1/man" at bounding box center [328, 195] width 153 height 16
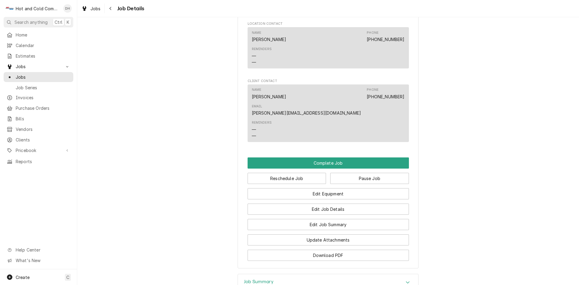
scroll to position [597, 0]
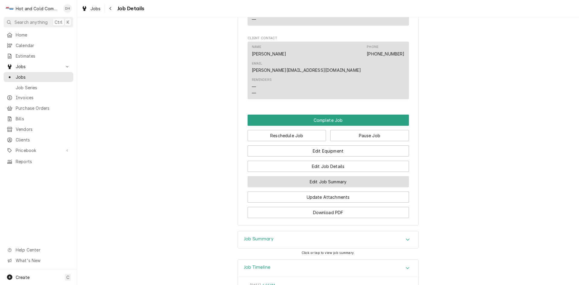
click at [347, 176] on button "Edit Job Summary" at bounding box center [328, 181] width 161 height 11
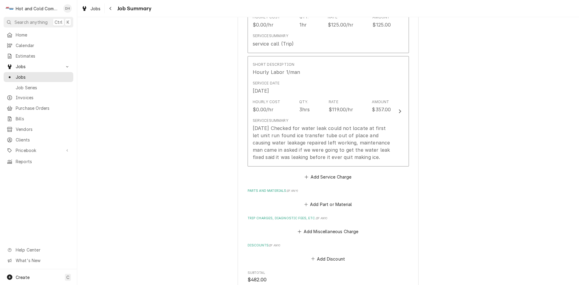
scroll to position [335, 0]
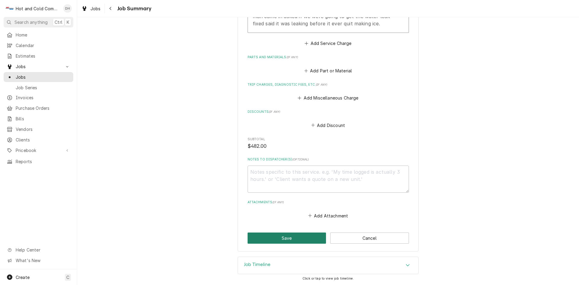
drag, startPoint x: 289, startPoint y: 237, endPoint x: 295, endPoint y: 234, distance: 6.8
click at [295, 234] on button "Save" at bounding box center [287, 238] width 79 height 11
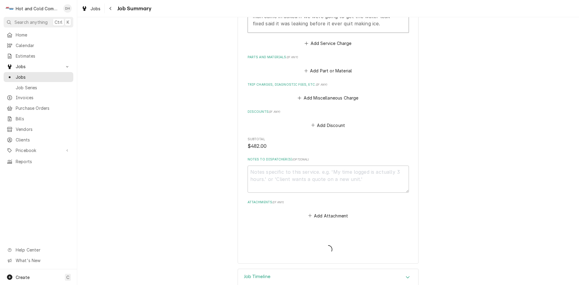
type textarea "x"
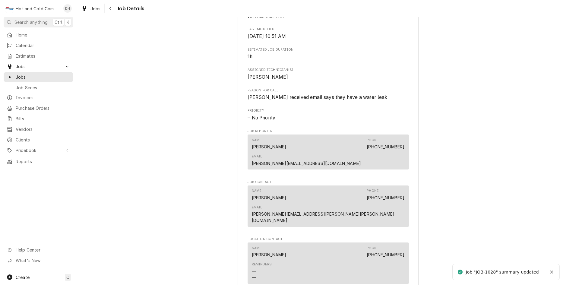
scroll to position [579, 0]
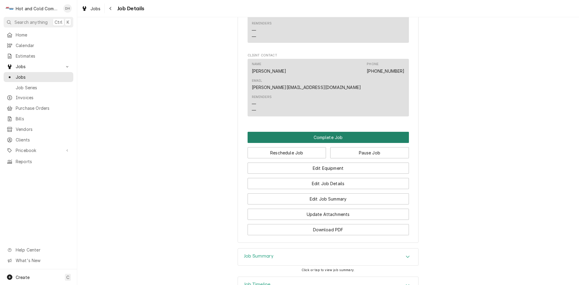
click at [329, 132] on button "Complete Job" at bounding box center [328, 137] width 161 height 11
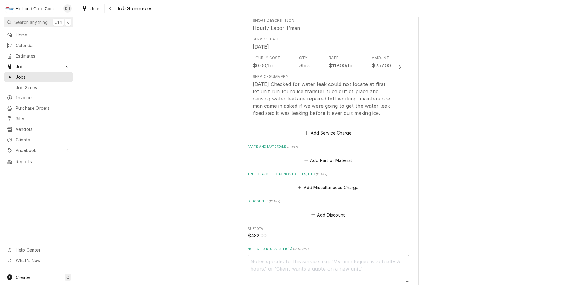
scroll to position [335, 0]
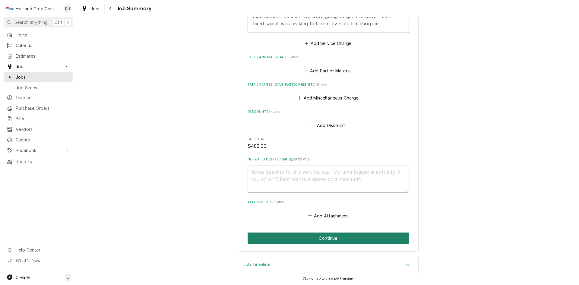
click at [329, 237] on button "Continue" at bounding box center [328, 238] width 161 height 11
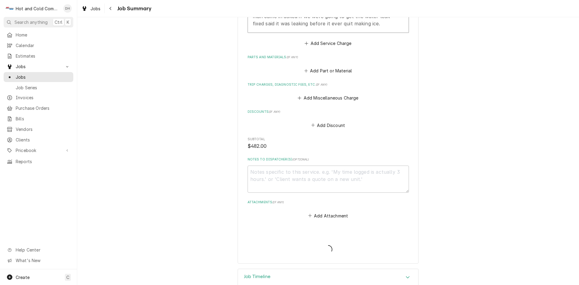
type textarea "x"
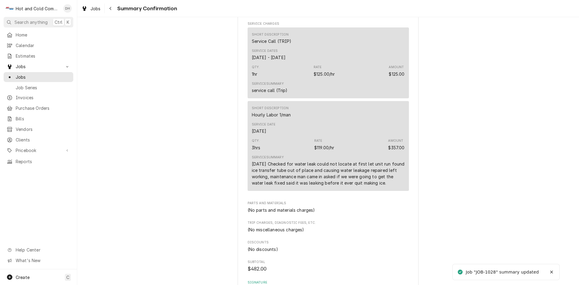
scroll to position [339, 0]
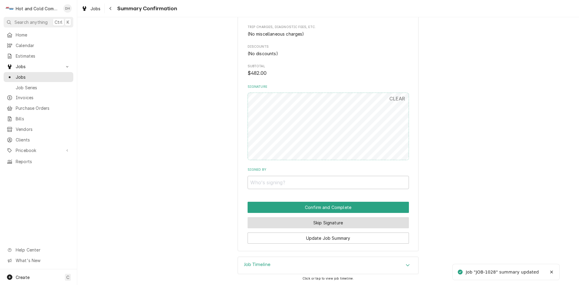
click at [326, 224] on button "Skip Signature" at bounding box center [328, 222] width 161 height 11
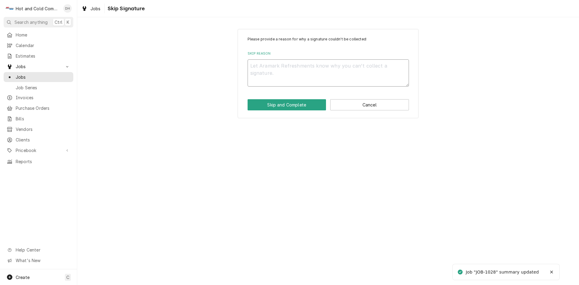
click at [273, 71] on textarea "Skip Reason" at bounding box center [328, 72] width 161 height 27
type textarea "x"
type textarea "e"
type textarea "x"
type textarea "em"
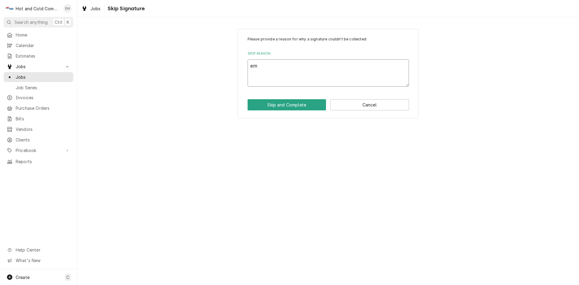
type textarea "x"
type textarea "ema"
type textarea "x"
type textarea "emai"
type textarea "x"
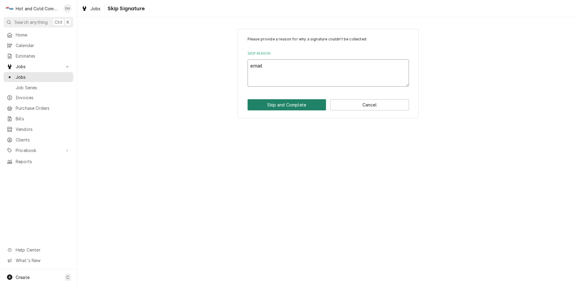
type textarea "email"
click at [292, 109] on button "Skip and Complete" at bounding box center [287, 104] width 79 height 11
type textarea "x"
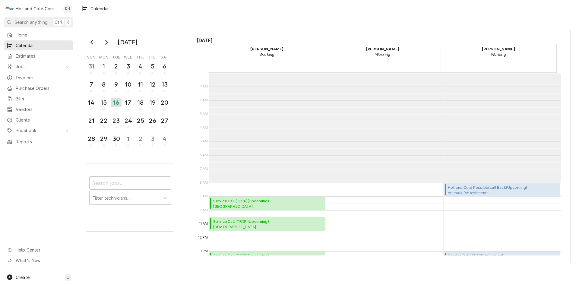
scroll to position [88, 0]
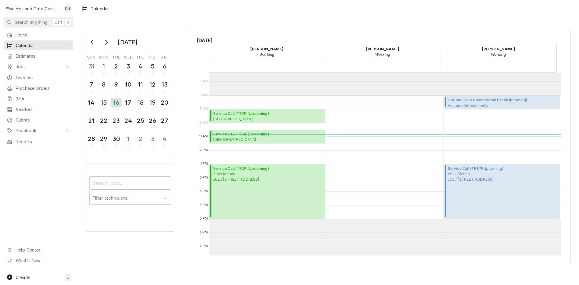
click at [488, 100] on span "Hot and Cold Possible call Back ( Upcoming )" at bounding box center [503, 99] width 111 height 5
click at [133, 105] on div "17" at bounding box center [128, 102] width 11 height 10
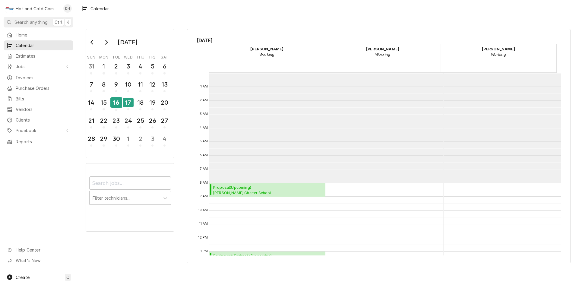
scroll to position [110, 0]
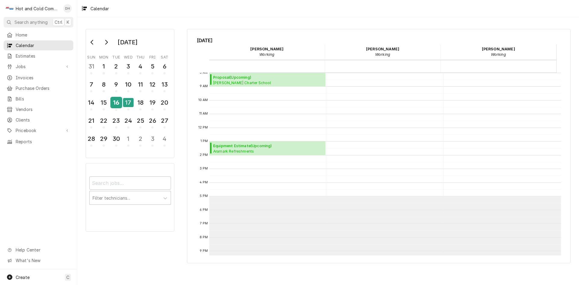
click at [117, 106] on div "16" at bounding box center [116, 102] width 11 height 10
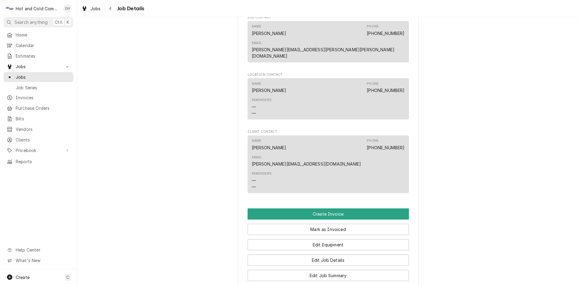
scroll to position [496, 0]
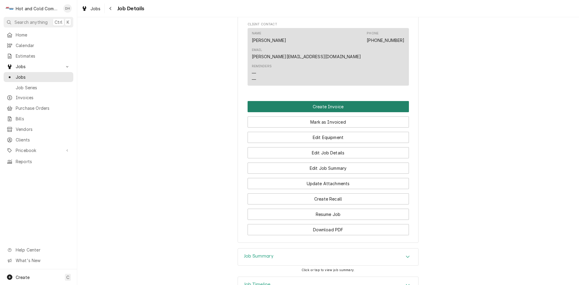
drag, startPoint x: 324, startPoint y: 60, endPoint x: 330, endPoint y: 64, distance: 7.6
click at [324, 101] on button "Create Invoice" at bounding box center [328, 106] width 161 height 11
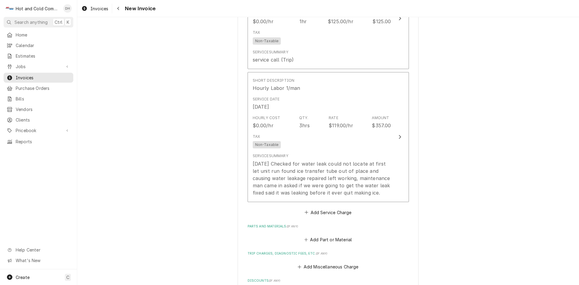
scroll to position [817, 0]
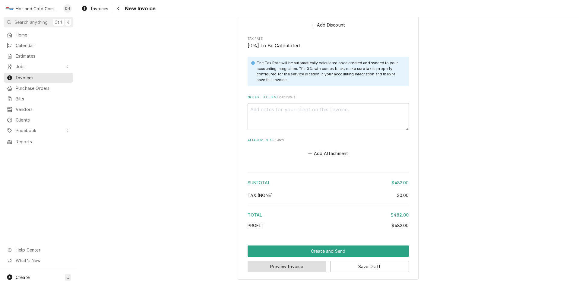
click at [299, 265] on button "Preview Invoice" at bounding box center [287, 266] width 79 height 11
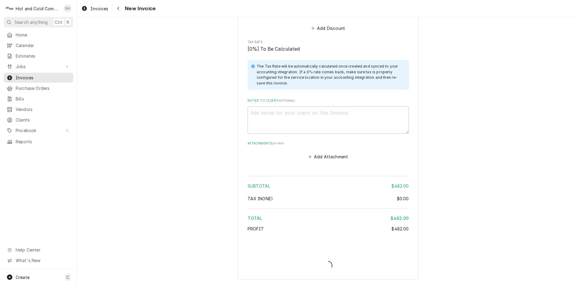
type textarea "x"
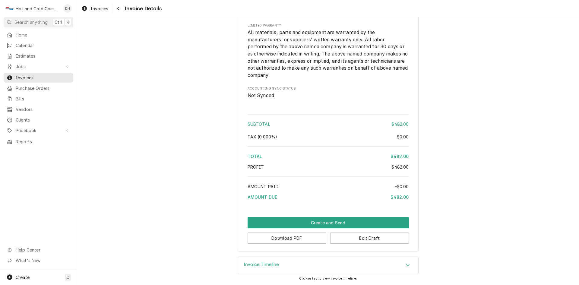
scroll to position [654, 0]
click at [322, 222] on button "Create and Send" at bounding box center [328, 222] width 161 height 11
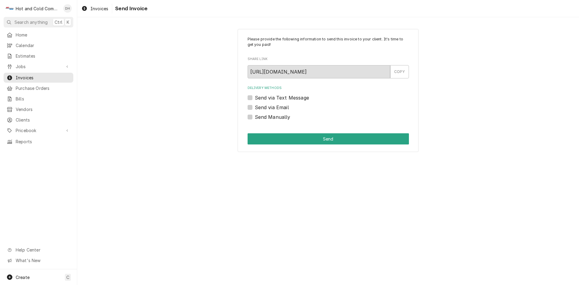
click at [255, 107] on label "Send via Email" at bounding box center [272, 107] width 34 height 7
click at [255, 107] on input "Send via Email" at bounding box center [335, 110] width 161 height 13
checkbox input "true"
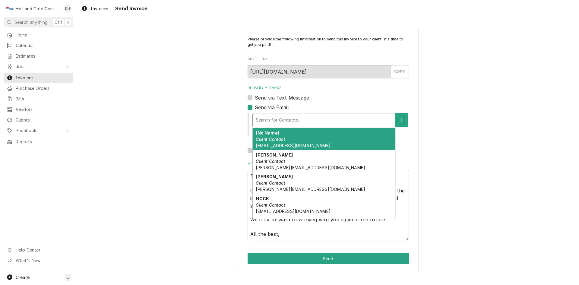
click at [335, 121] on div "Delivery Methods" at bounding box center [324, 120] width 136 height 11
click at [312, 139] on div "(No Name) Client Contact [EMAIL_ADDRESS][DOMAIN_NAME]" at bounding box center [324, 139] width 142 height 22
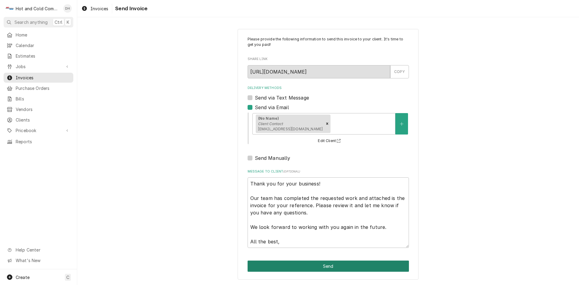
click at [335, 269] on button "Send" at bounding box center [328, 266] width 161 height 11
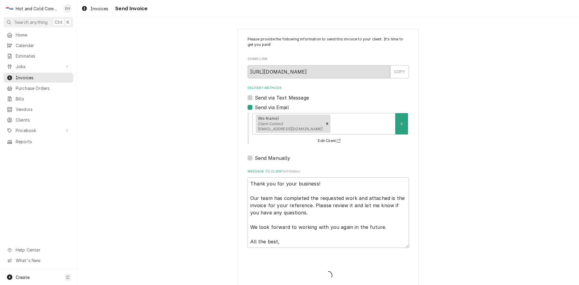
type textarea "x"
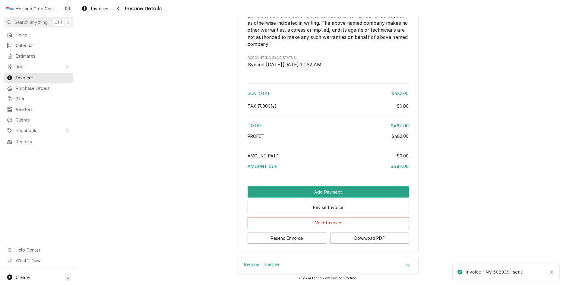
scroll to position [705, 0]
click at [384, 240] on button "Download PDF" at bounding box center [369, 238] width 79 height 11
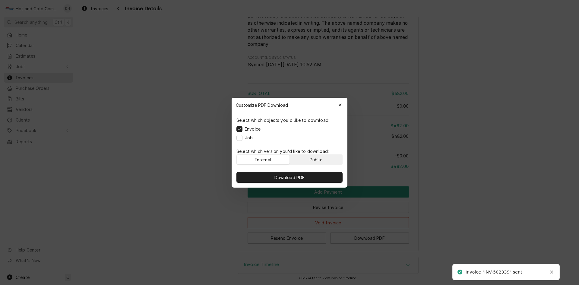
click at [334, 160] on button "Public" at bounding box center [316, 160] width 53 height 10
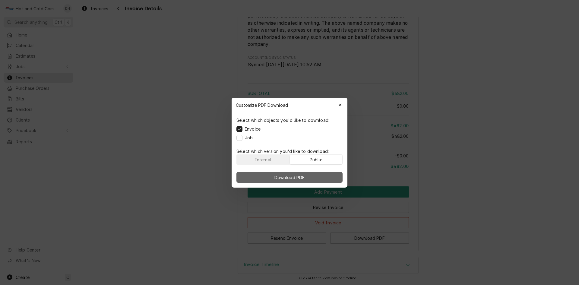
click at [301, 177] on span "Download PDF" at bounding box center [289, 177] width 33 height 6
